Goal: Information Seeking & Learning: Understand process/instructions

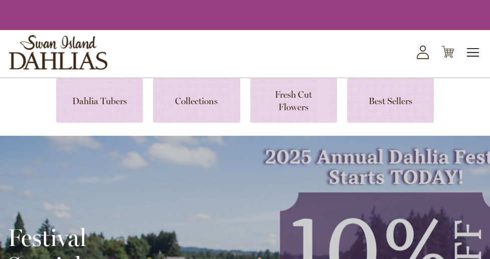
click at [471, 55] on span "Toggle Nav" at bounding box center [473, 53] width 15 height 20
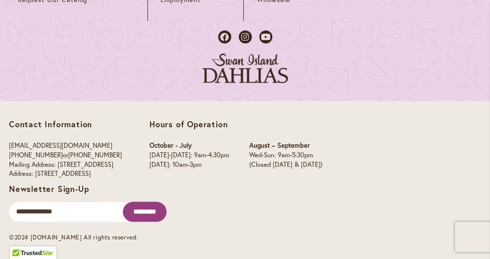
scroll to position [4478, 0]
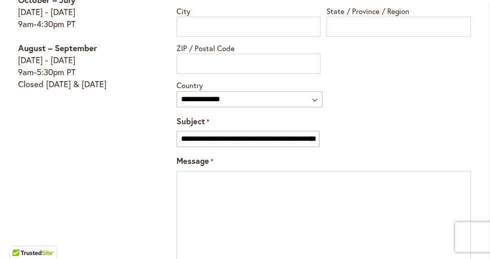
scroll to position [782, 0]
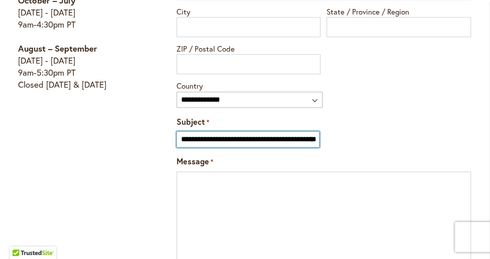
click at [315, 131] on select "**********" at bounding box center [248, 139] width 143 height 16
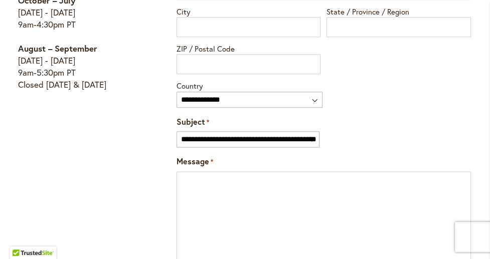
click at [147, 124] on div "Information Address : [STREET_ADDRESS] Email: [EMAIL_ADDRESS][DOMAIN_NAME] Phon…" at bounding box center [245, 68] width 472 height 746
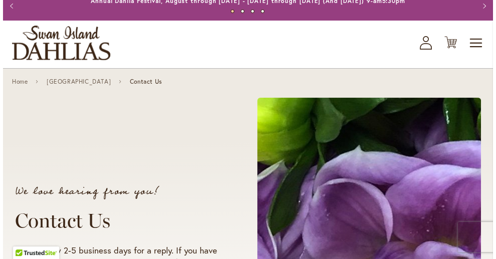
scroll to position [0, 0]
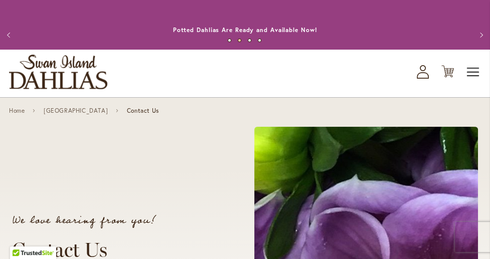
click at [474, 74] on span "Toggle Nav" at bounding box center [473, 72] width 15 height 20
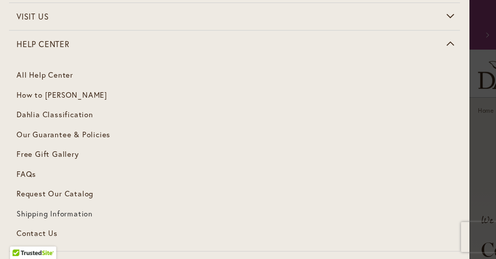
scroll to position [141, 0]
click at [40, 131] on span "Our Guarantee & Policies" at bounding box center [64, 135] width 94 height 10
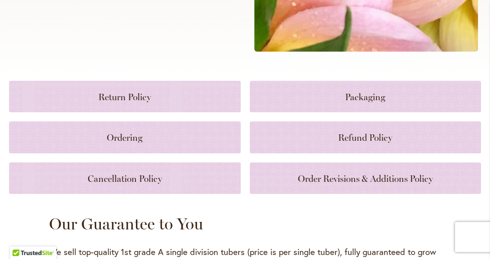
scroll to position [377, 0]
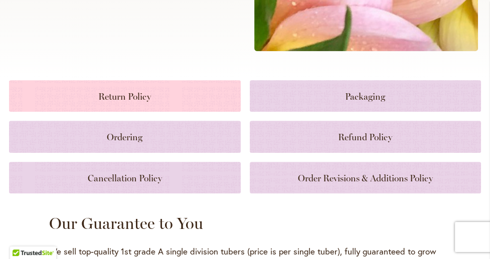
click at [132, 106] on link at bounding box center [125, 96] width 232 height 32
